Goal: Task Accomplishment & Management: Manage account settings

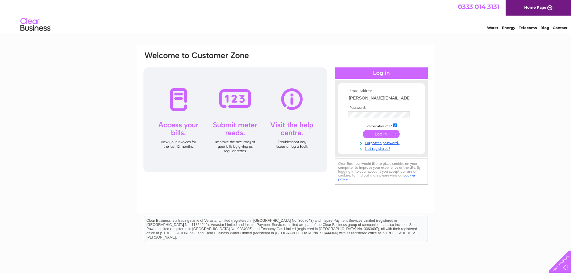
click at [373, 111] on td at bounding box center [382, 115] width 70 height 10
click at [363, 131] on input "submit" at bounding box center [381, 135] width 37 height 8
click at [386, 132] on input "submit" at bounding box center [381, 134] width 37 height 8
click at [381, 133] on input "submit" at bounding box center [381, 134] width 37 height 8
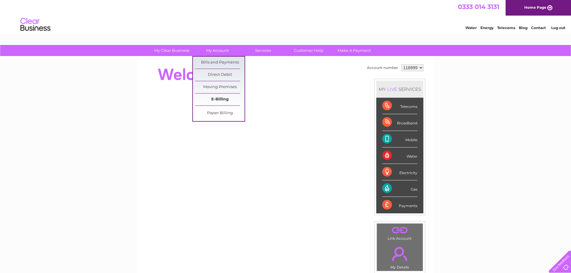
click at [223, 98] on link "E-Billing" at bounding box center [220, 100] width 50 height 12
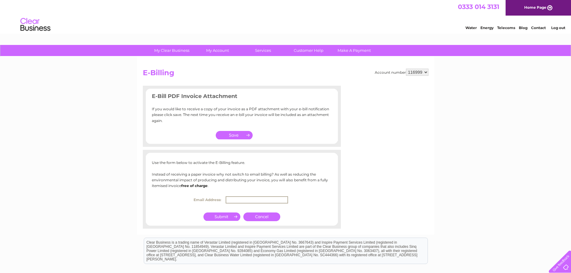
drag, startPoint x: 230, startPoint y: 199, endPoint x: 281, endPoint y: 199, distance: 50.7
click at [281, 199] on input "text" at bounding box center [257, 200] width 62 height 7
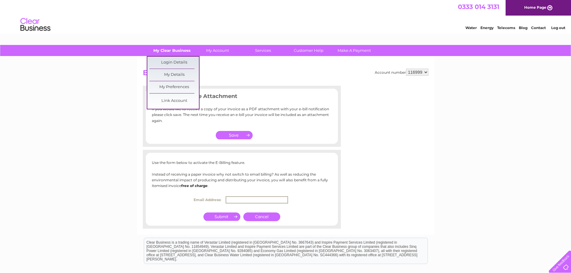
click at [169, 52] on link "My Clear Business" at bounding box center [172, 50] width 50 height 11
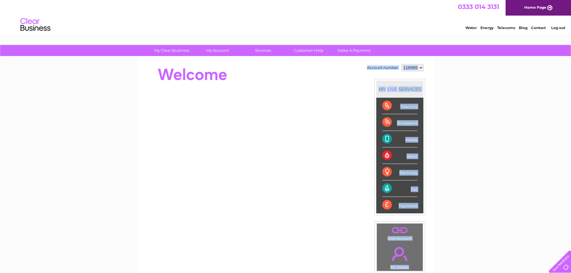
drag, startPoint x: 14, startPoint y: 45, endPoint x: 309, endPoint y: 151, distance: 313.1
click at [309, 151] on div "My Clear Business Login Details My Details My Preferences Link Account My Accou…" at bounding box center [285, 213] width 571 height 337
click at [534, 133] on div "My Clear Business Login Details My Details My Preferences Link Account My Accou…" at bounding box center [285, 213] width 571 height 337
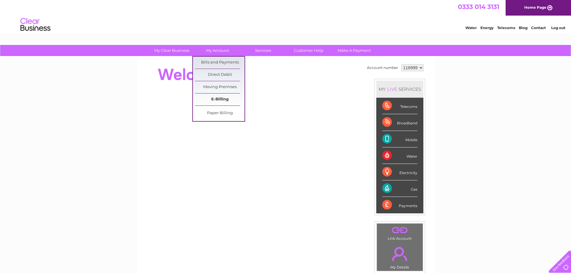
click at [216, 101] on link "E-Billing" at bounding box center [220, 100] width 50 height 12
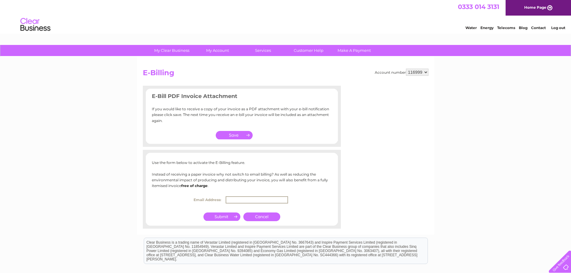
drag, startPoint x: 227, startPoint y: 200, endPoint x: 288, endPoint y: 198, distance: 61.2
click at [288, 198] on td at bounding box center [258, 200] width 69 height 10
drag, startPoint x: 143, startPoint y: 74, endPoint x: 184, endPoint y: 74, distance: 41.1
click at [184, 74] on h2 "E-Billing" at bounding box center [286, 74] width 286 height 11
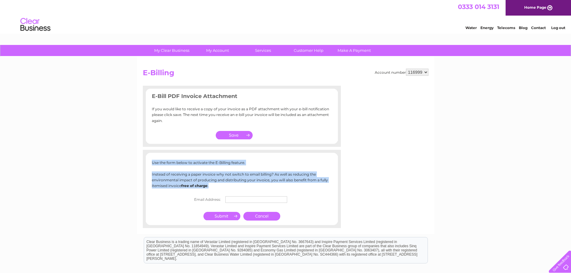
drag, startPoint x: 150, startPoint y: 158, endPoint x: 296, endPoint y: 192, distance: 149.9
click at [296, 192] on div "Use the form below to activate the E-Billing feature. Instead of receiving a pa…" at bounding box center [242, 189] width 198 height 66
click at [187, 194] on div "Use the form below to activate the E-Billing feature. Instead of receiving a pa…" at bounding box center [242, 182] width 192 height 45
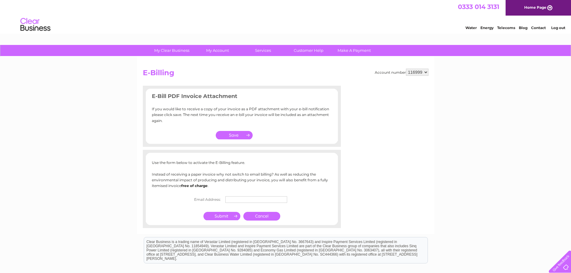
drag, startPoint x: 177, startPoint y: 202, endPoint x: 316, endPoint y: 202, distance: 139.2
click at [316, 202] on center "Email Address:" at bounding box center [242, 200] width 180 height 10
click at [181, 191] on div "Use the form below to activate the E-Billing feature. Instead of receiving a pa…" at bounding box center [242, 182] width 192 height 45
drag, startPoint x: 172, startPoint y: 201, endPoint x: 318, endPoint y: 201, distance: 146.1
click at [318, 201] on center "Email Address:" at bounding box center [242, 200] width 180 height 10
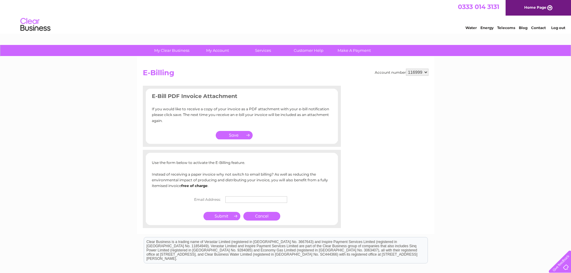
click at [318, 201] on center "Email Address:" at bounding box center [242, 200] width 180 height 10
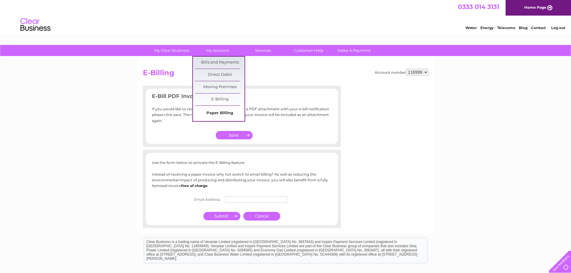
click at [225, 115] on link "Paper Billing" at bounding box center [220, 113] width 50 height 12
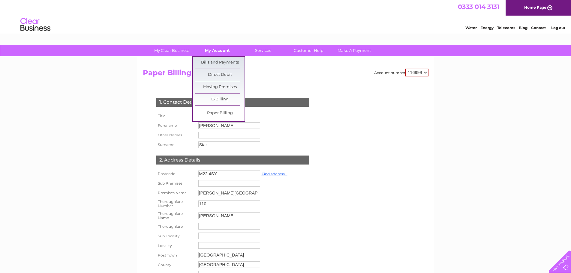
click at [216, 51] on link "My Account" at bounding box center [218, 50] width 50 height 11
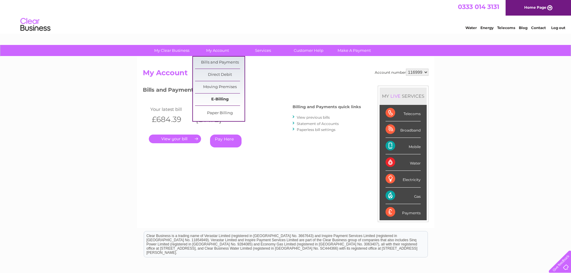
click at [226, 98] on link "E-Billing" at bounding box center [220, 100] width 50 height 12
